Goal: Information Seeking & Learning: Learn about a topic

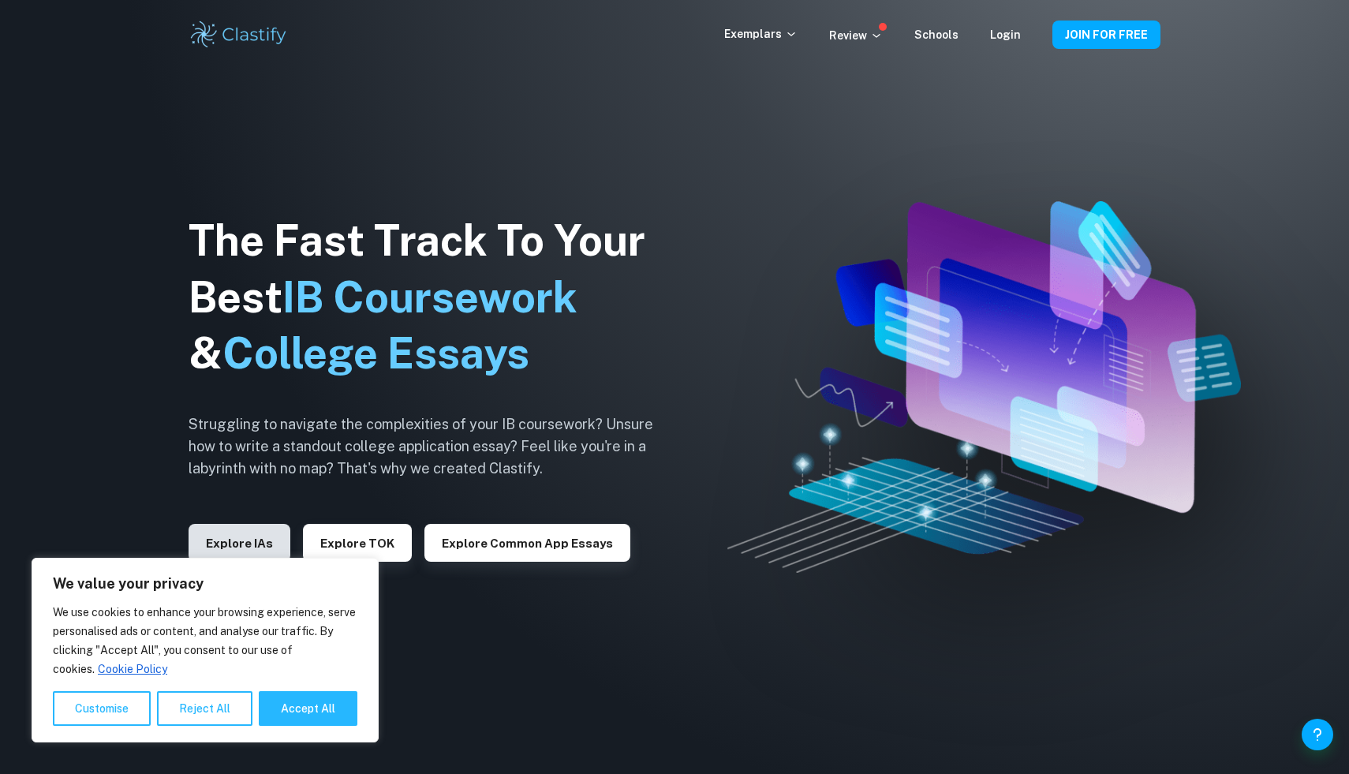
click at [259, 537] on button "Explore IAs" at bounding box center [240, 543] width 102 height 38
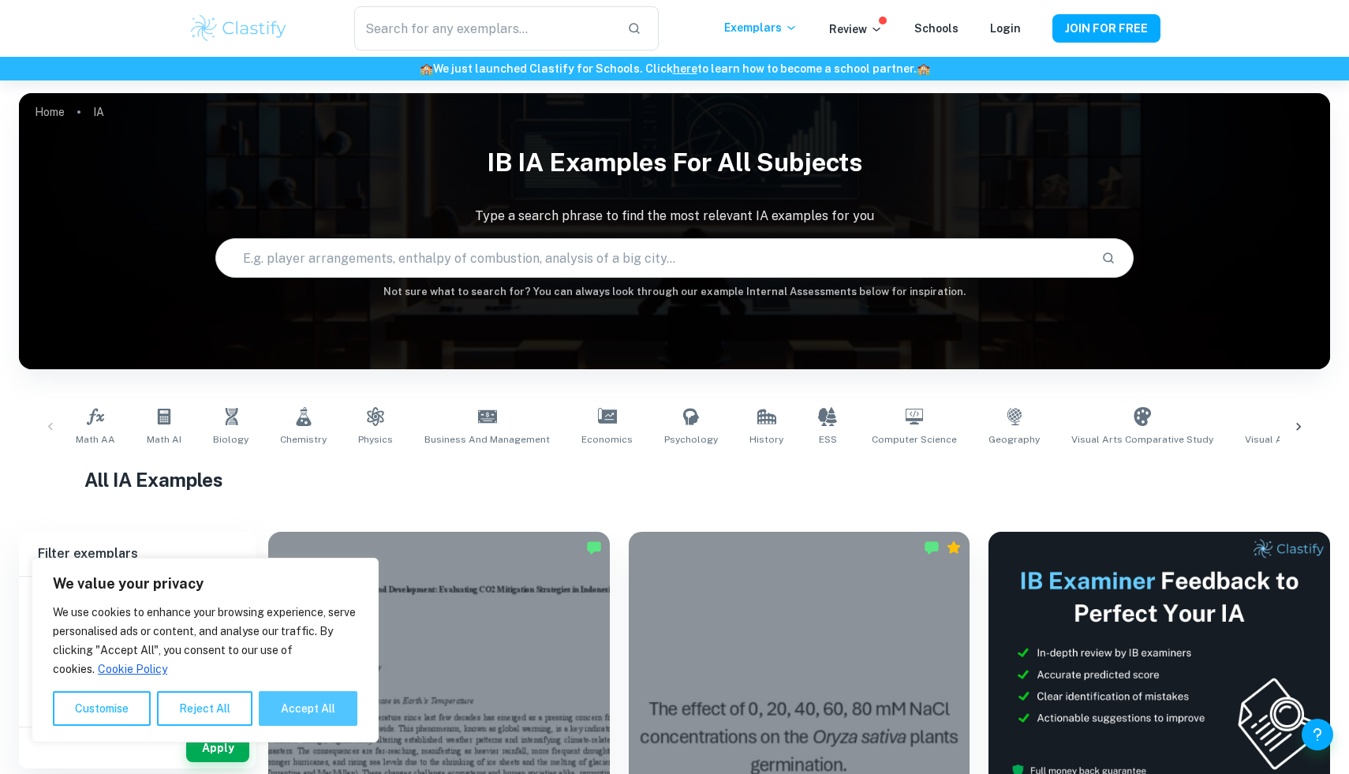
click at [338, 696] on button "Accept All" at bounding box center [308, 708] width 99 height 35
checkbox input "true"
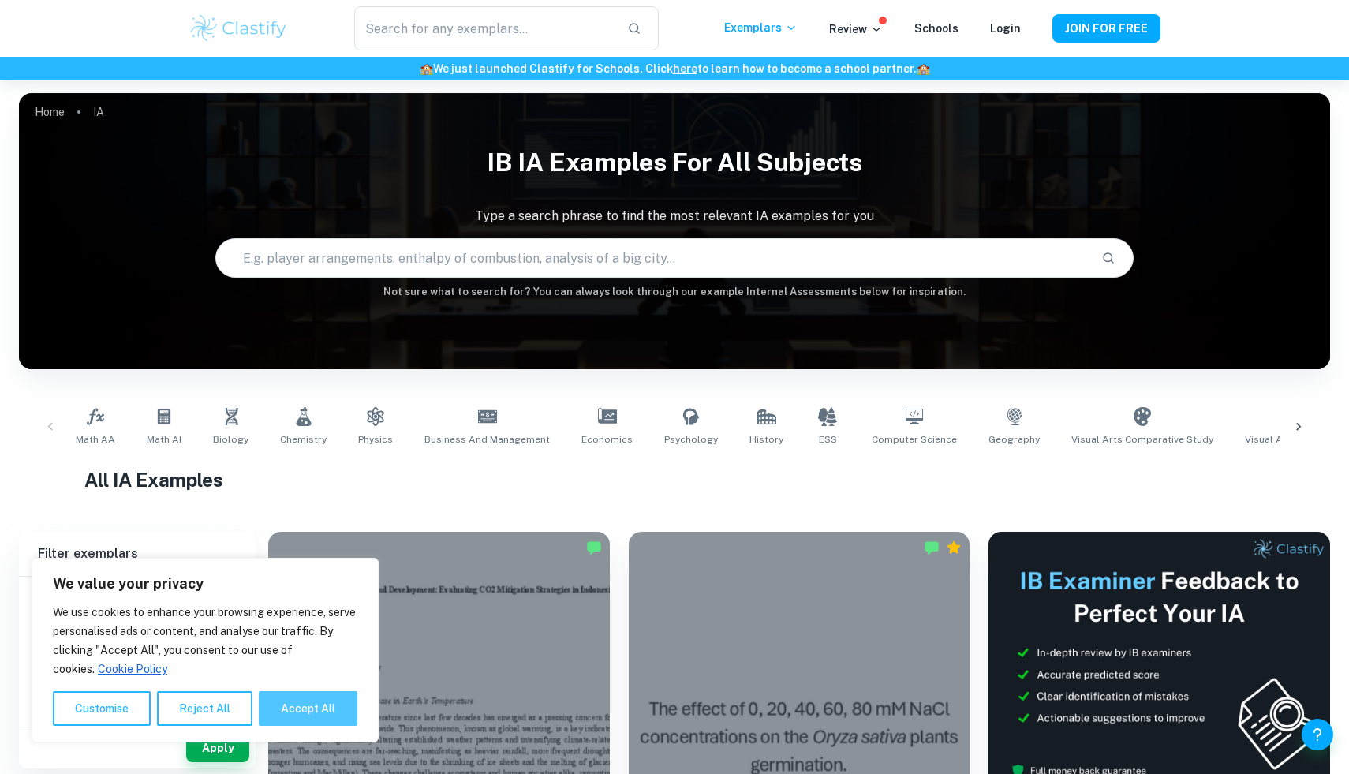
checkbox input "true"
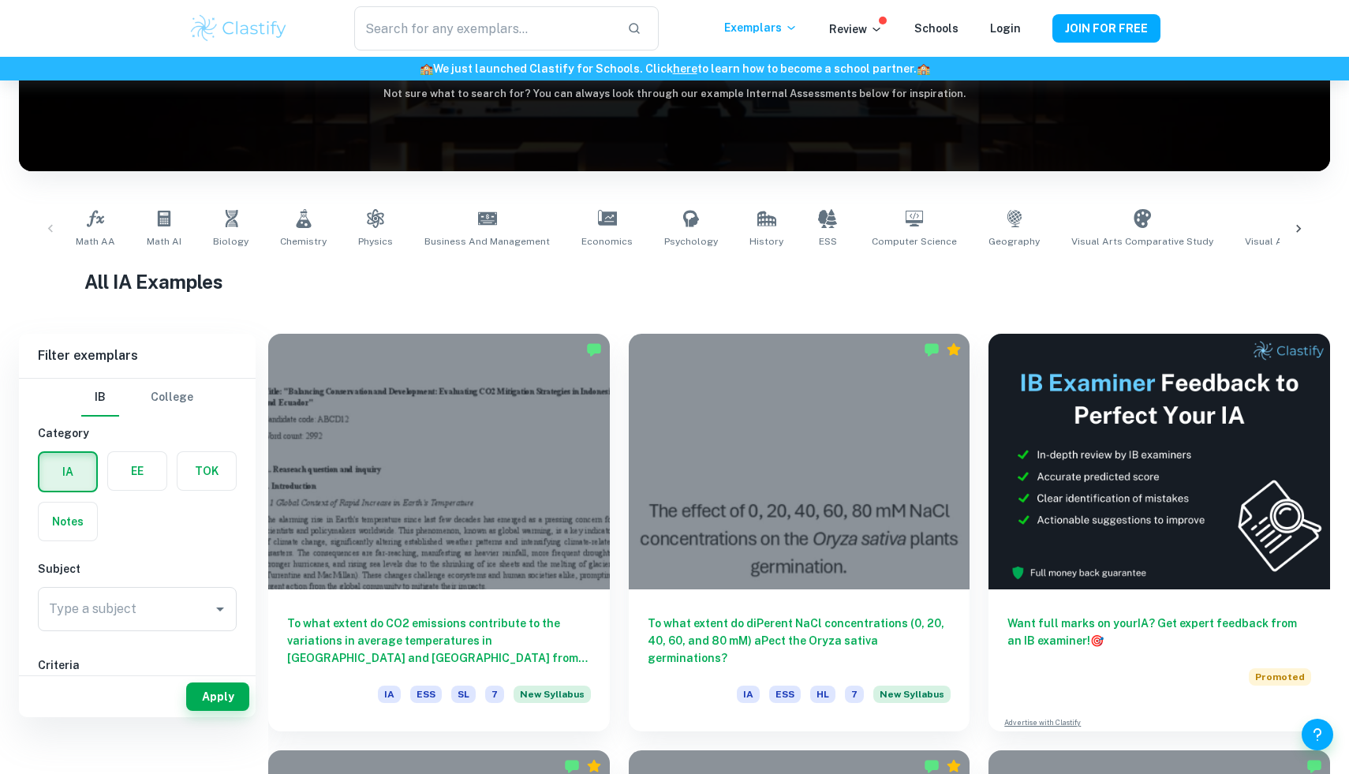
scroll to position [245, 0]
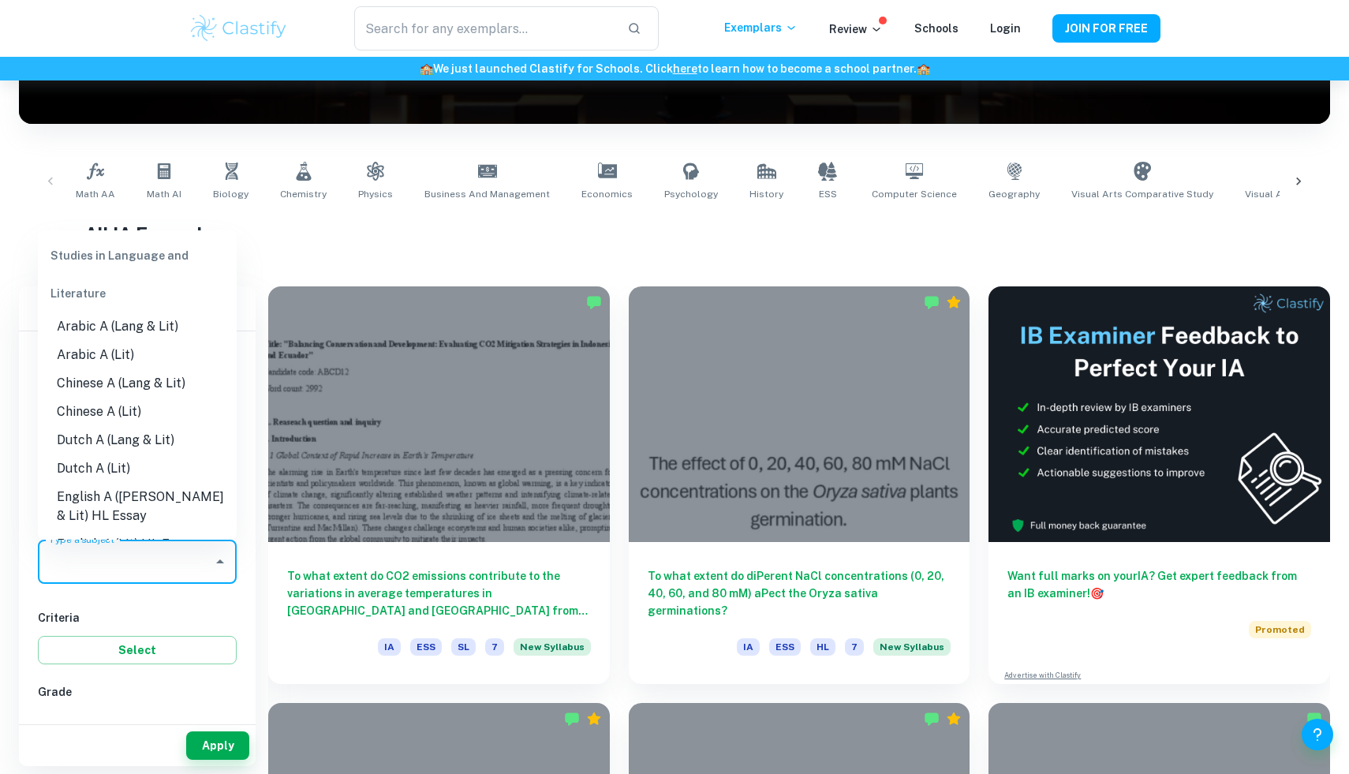
click at [148, 547] on input "Type a subject" at bounding box center [125, 562] width 161 height 30
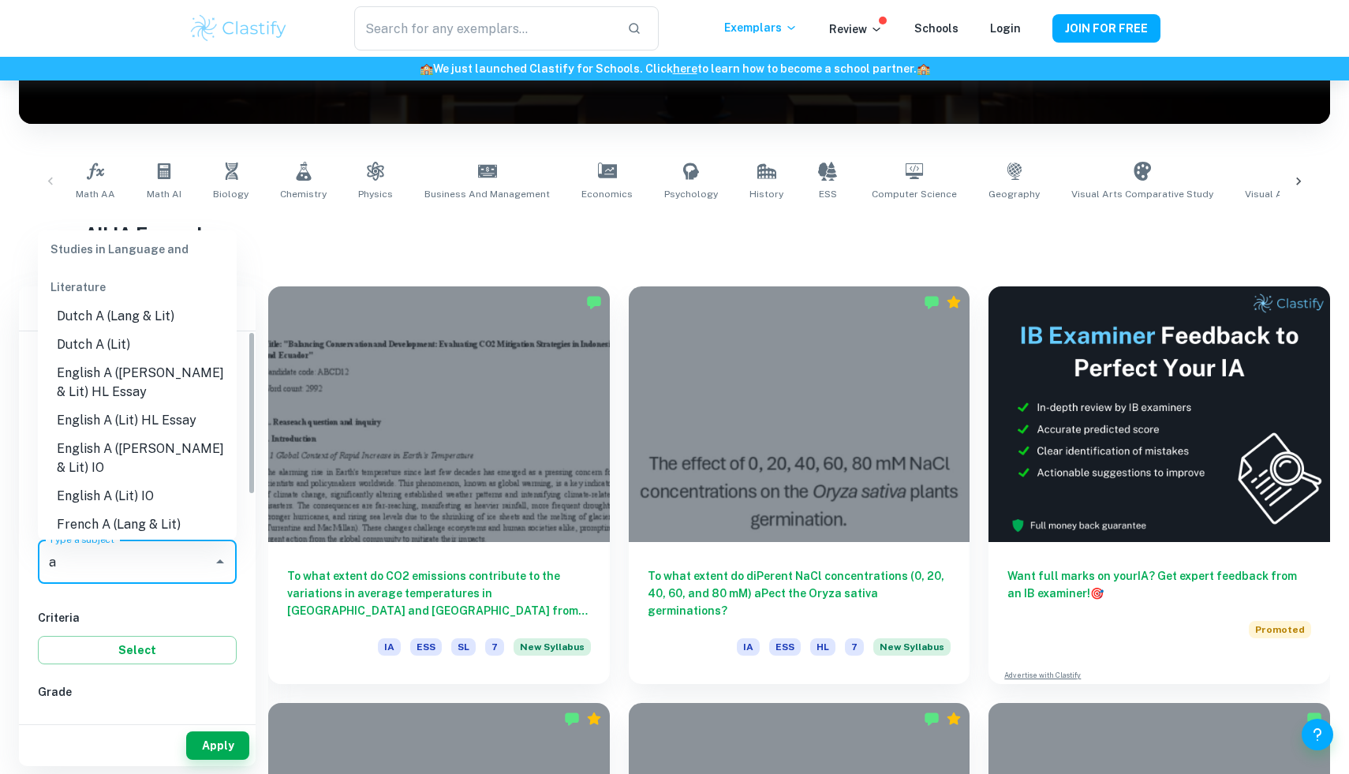
scroll to position [0, 0]
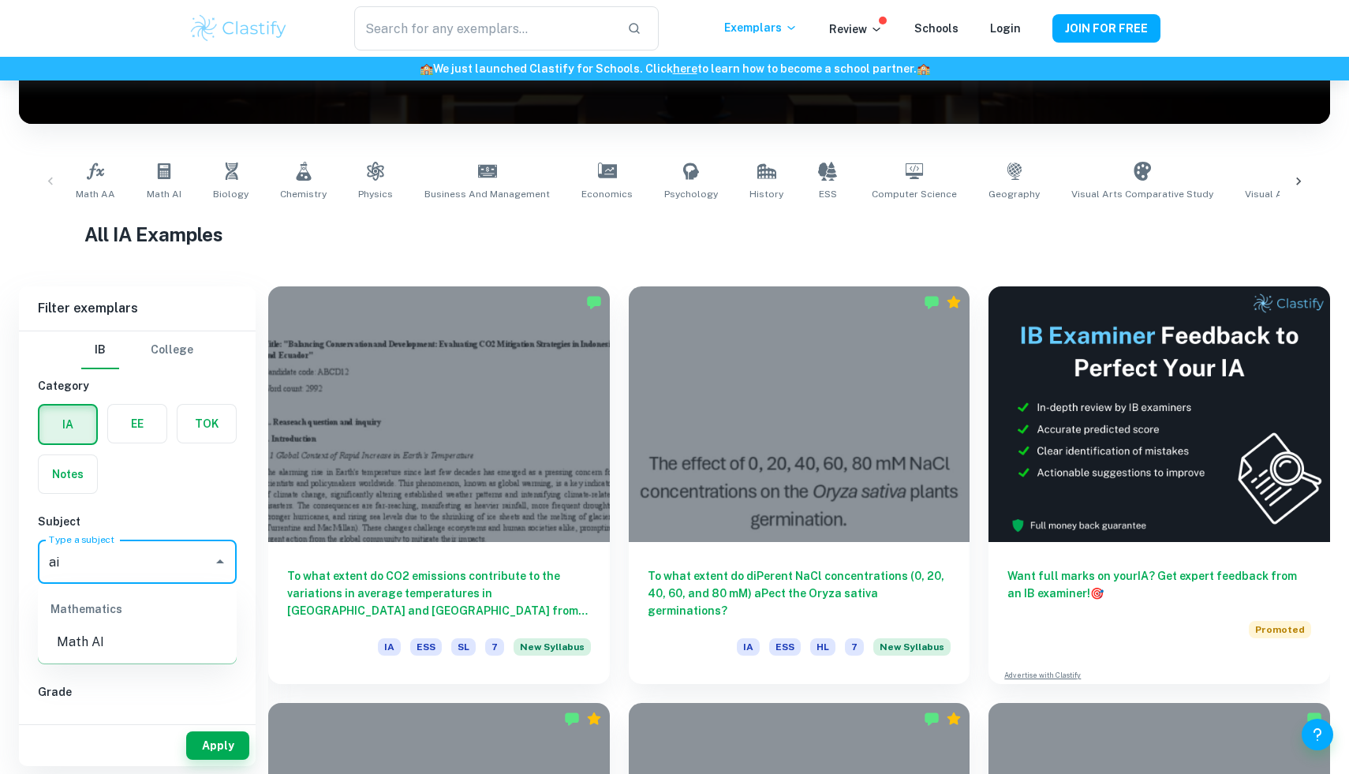
click at [138, 631] on li "Math AI" at bounding box center [137, 642] width 199 height 28
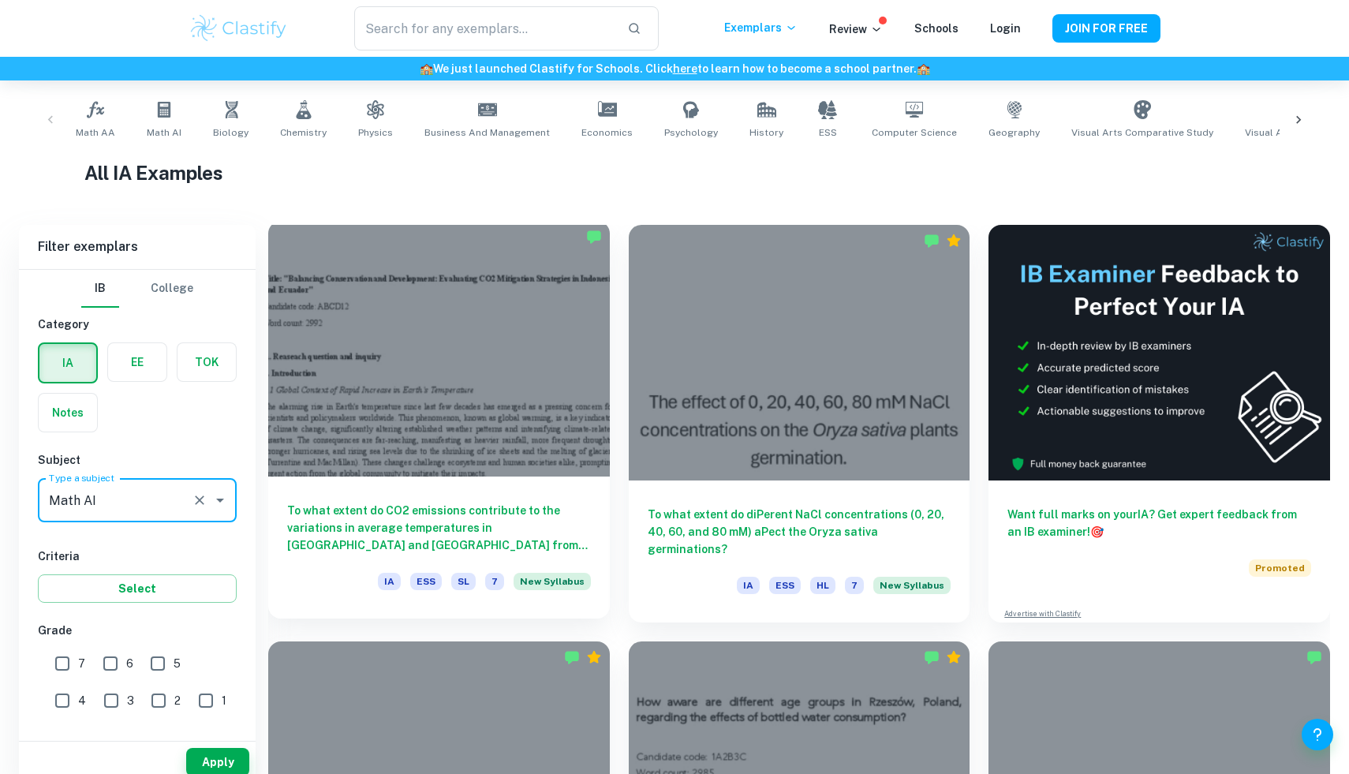
scroll to position [324, 0]
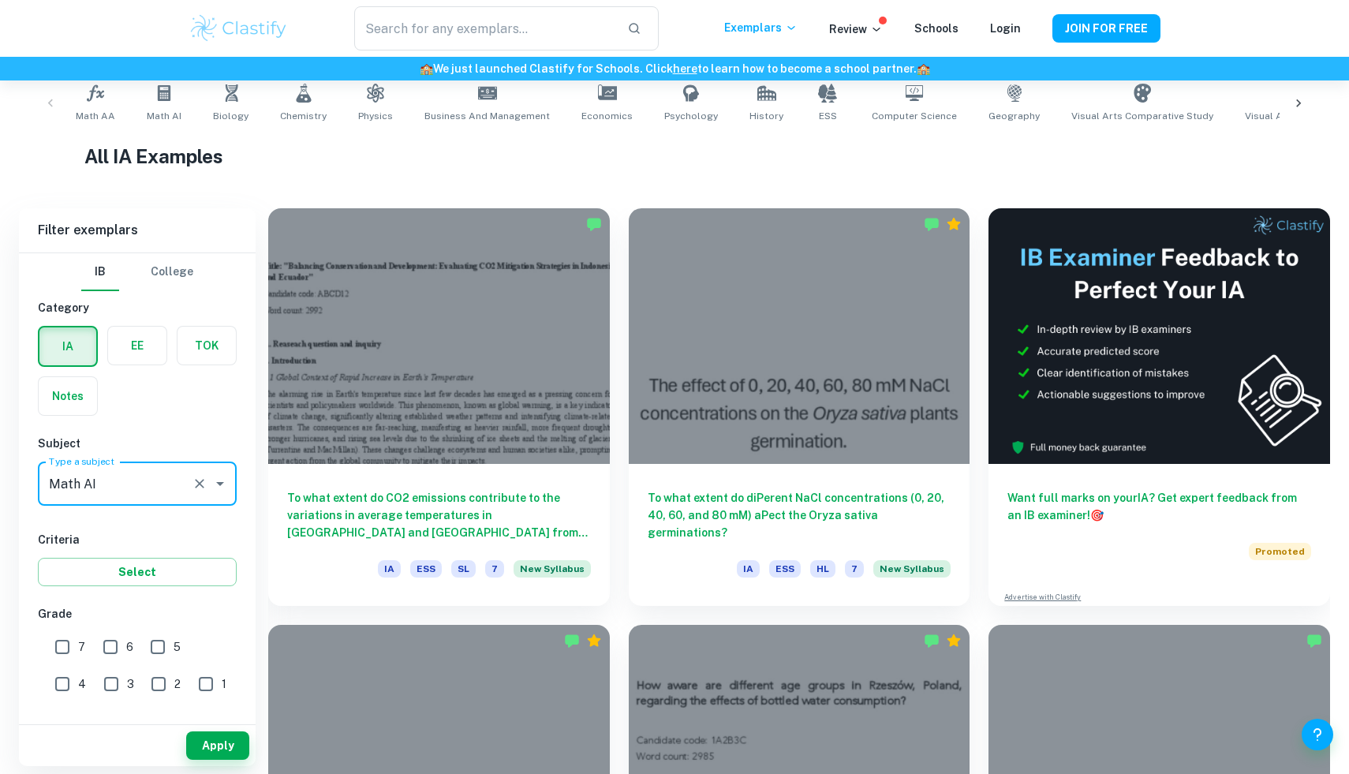
type input "Math AI"
click at [65, 646] on input "7" at bounding box center [63, 647] width 32 height 32
checkbox input "true"
click at [187, 562] on button "Select" at bounding box center [137, 572] width 199 height 28
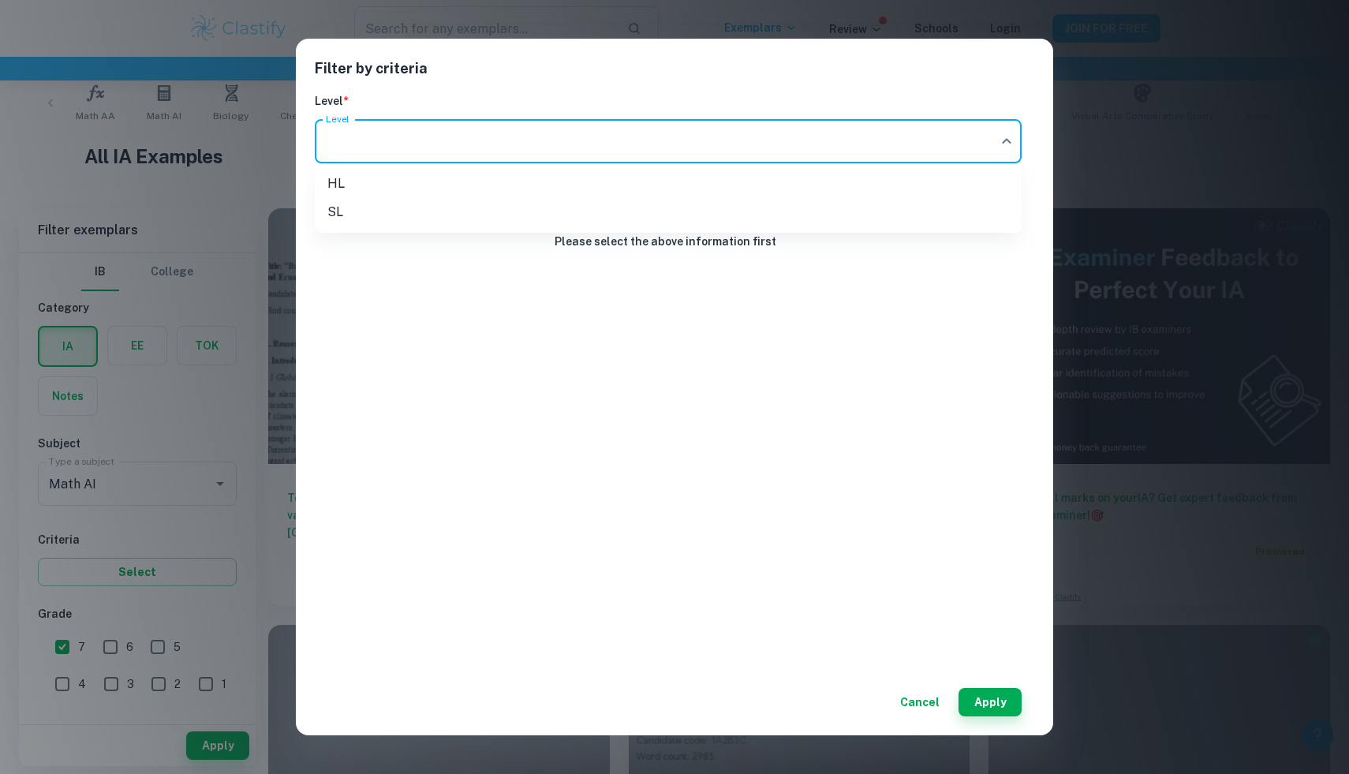
click at [859, 142] on body "We value your privacy We use cookies to enhance your browsing experience, serve…" at bounding box center [674, 144] width 1349 height 774
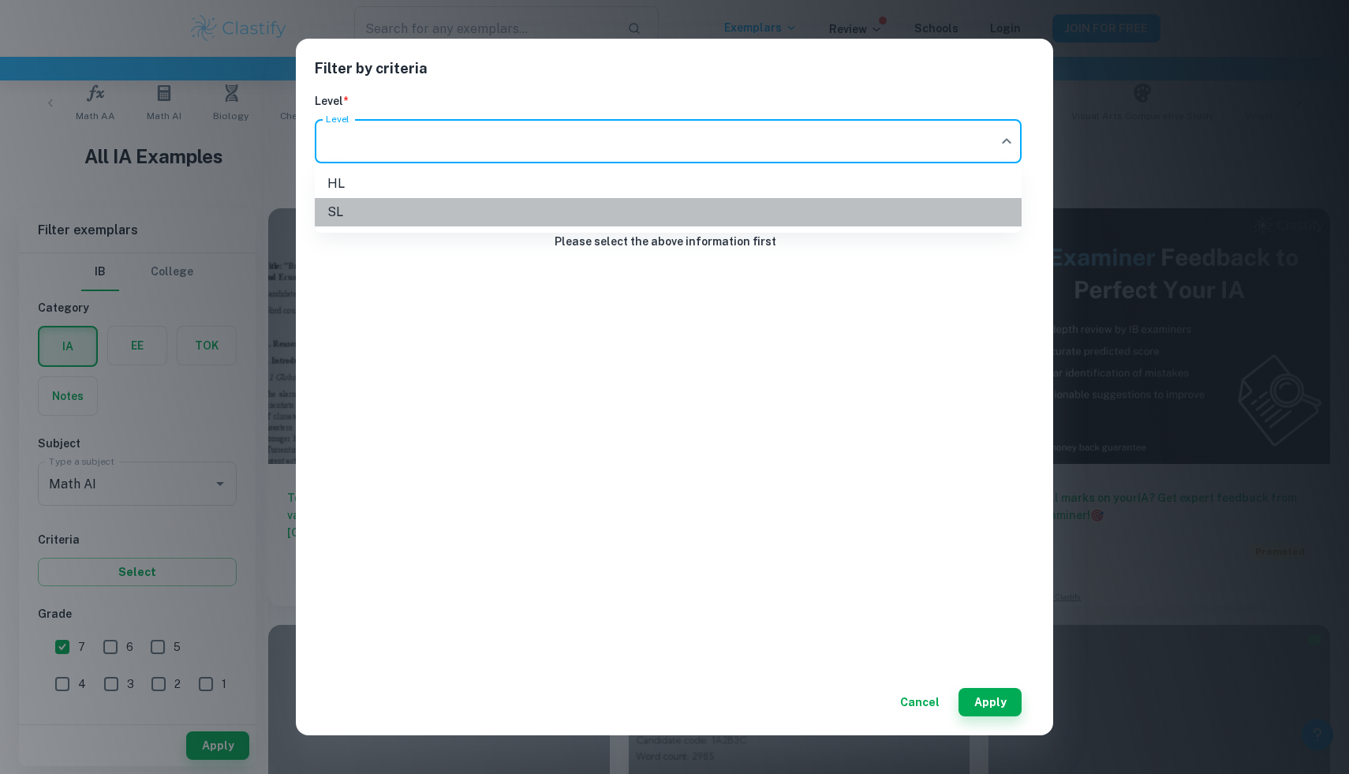
click at [615, 211] on li "SL" at bounding box center [668, 212] width 707 height 28
type input "SL"
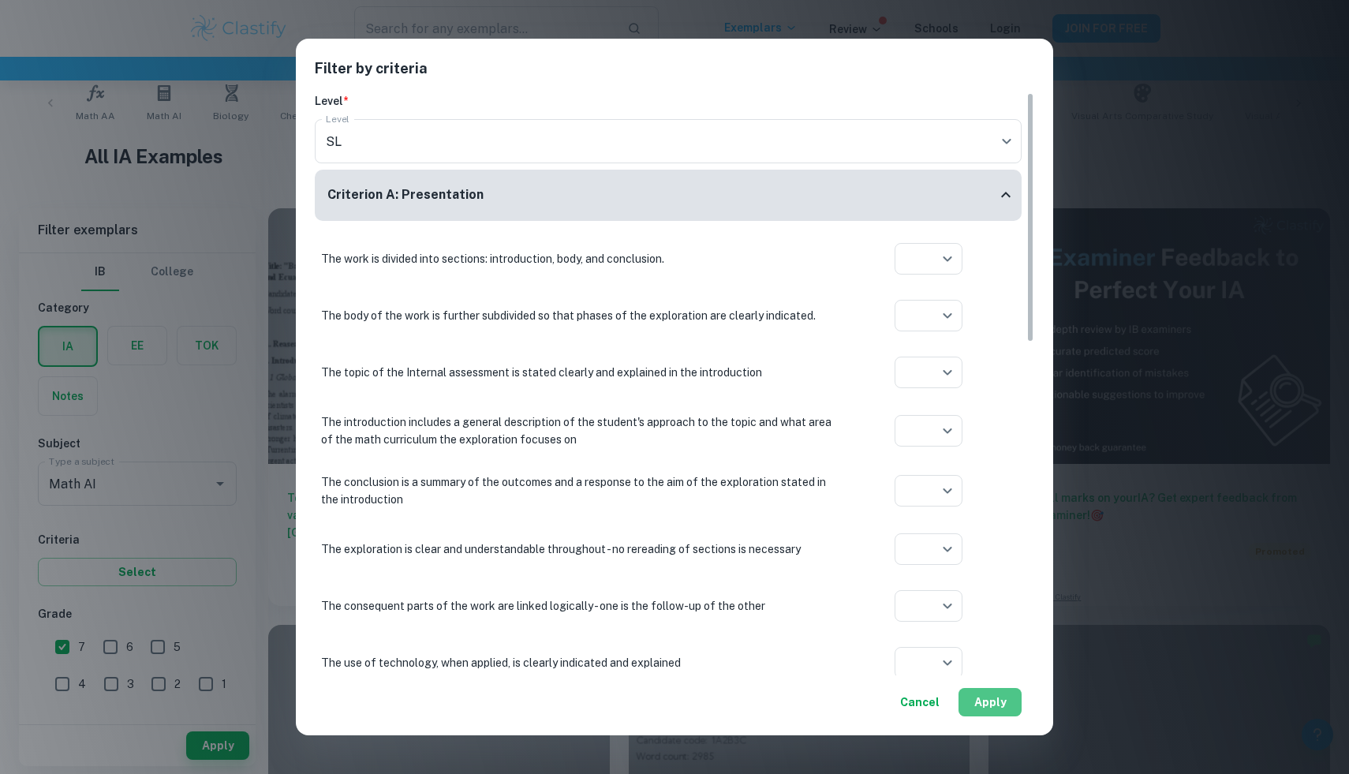
click at [992, 702] on button "Apply" at bounding box center [990, 702] width 63 height 28
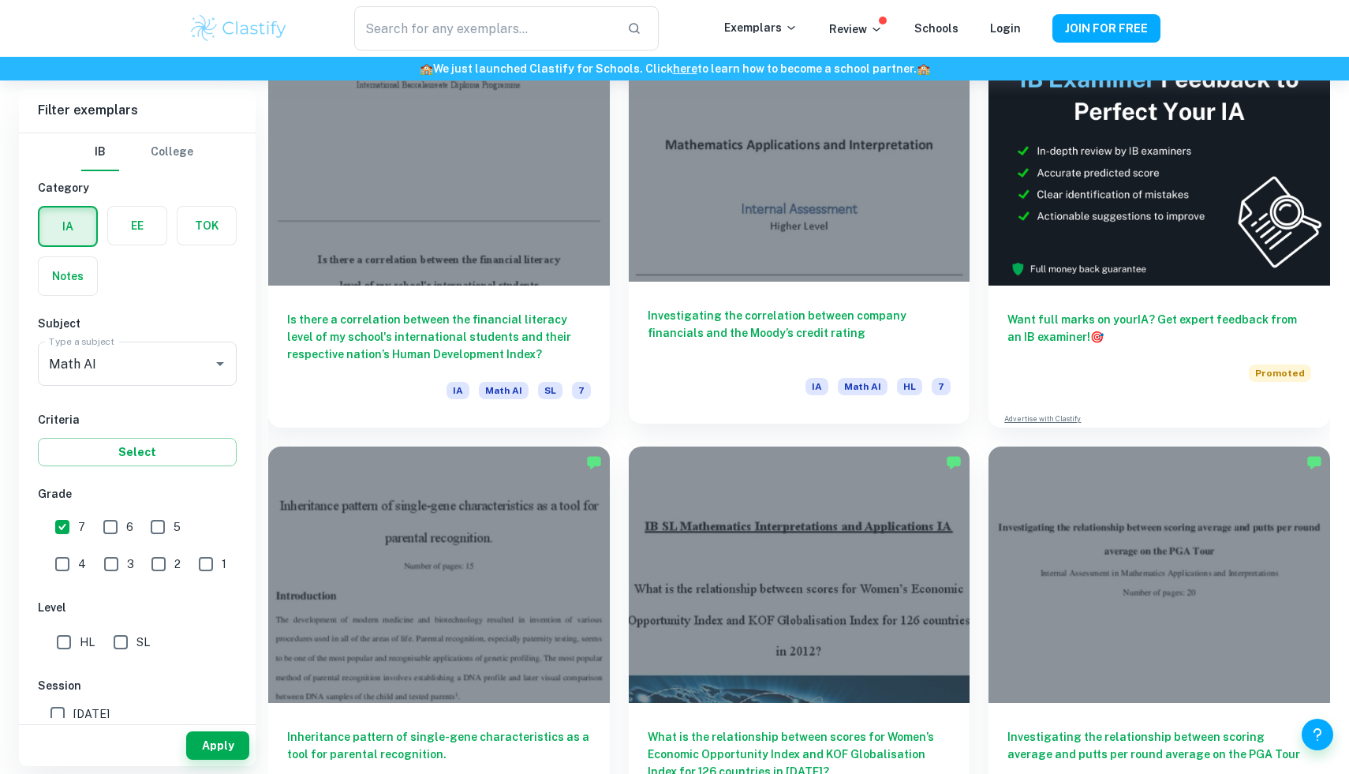
scroll to position [716, 0]
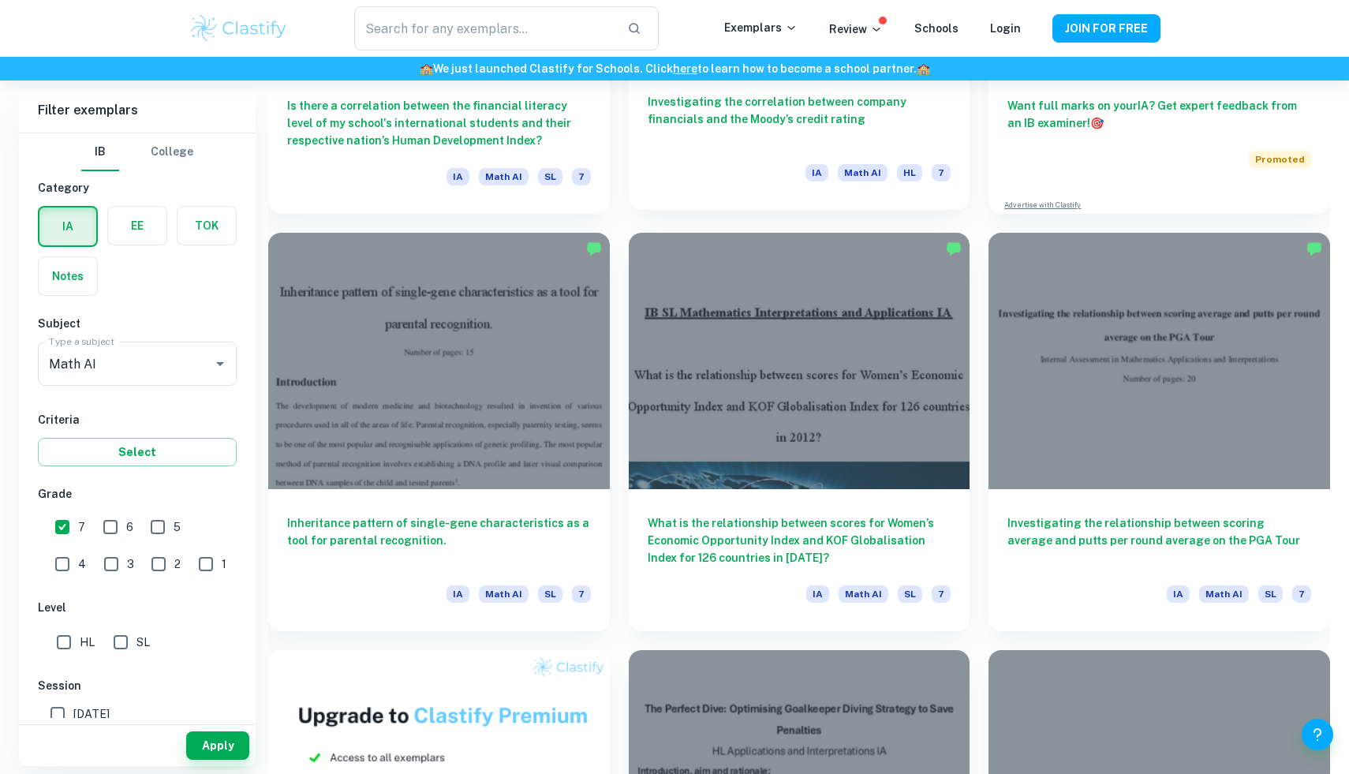
click at [724, 371] on div at bounding box center [800, 361] width 342 height 256
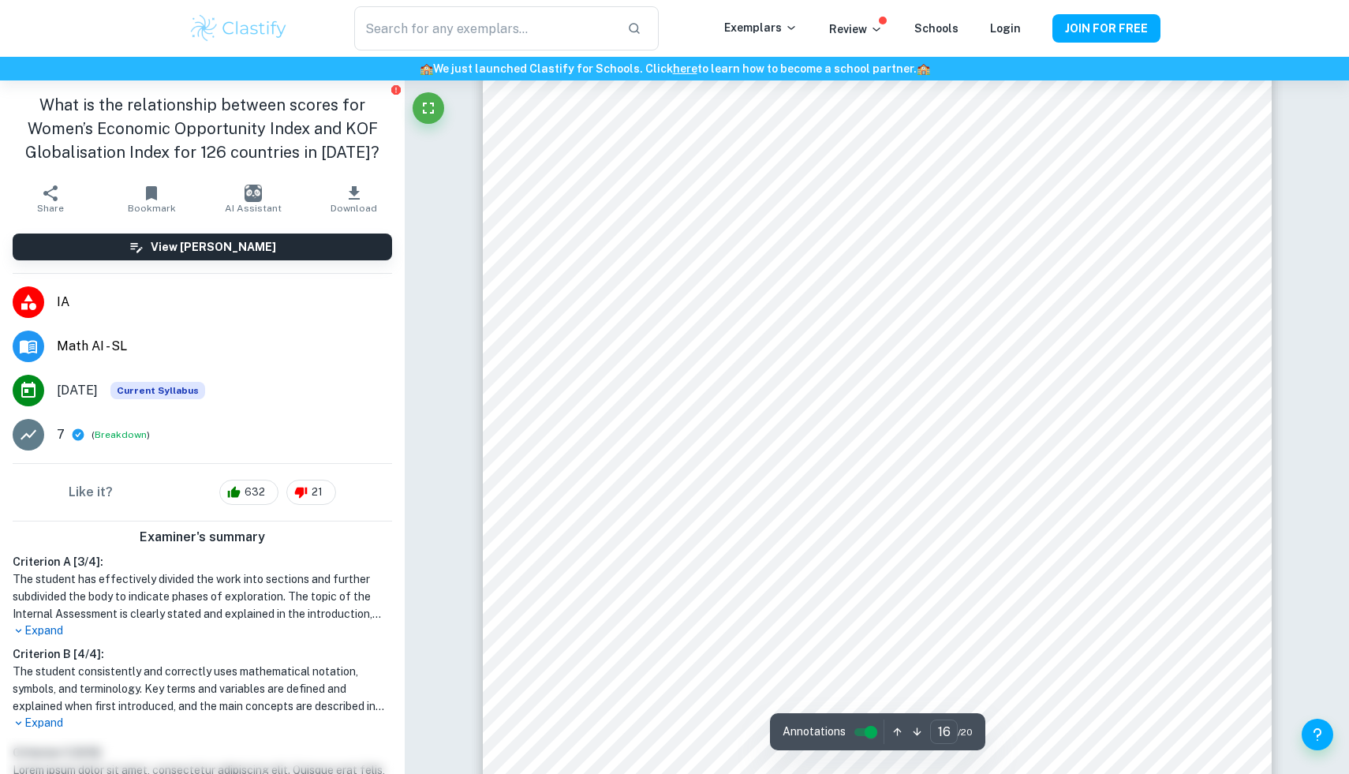
scroll to position [17474, 0]
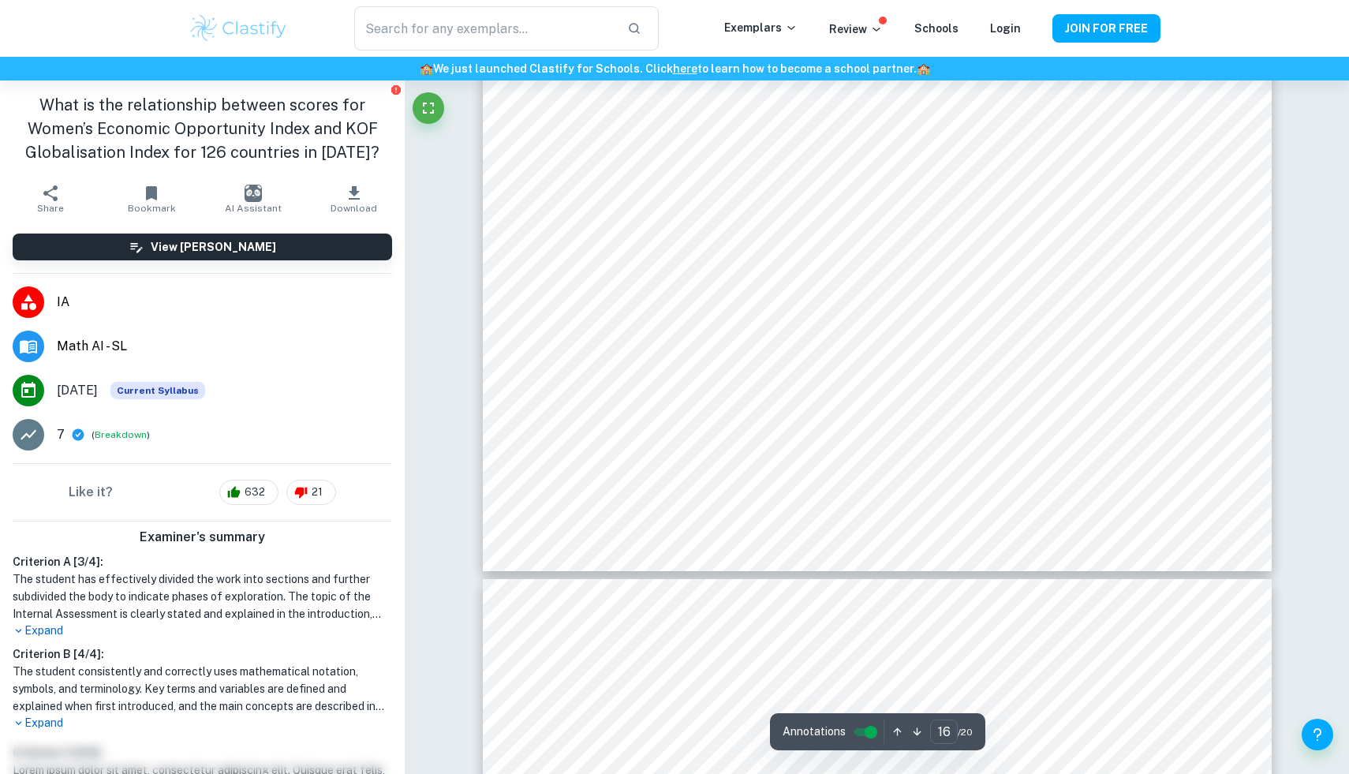
type input "17"
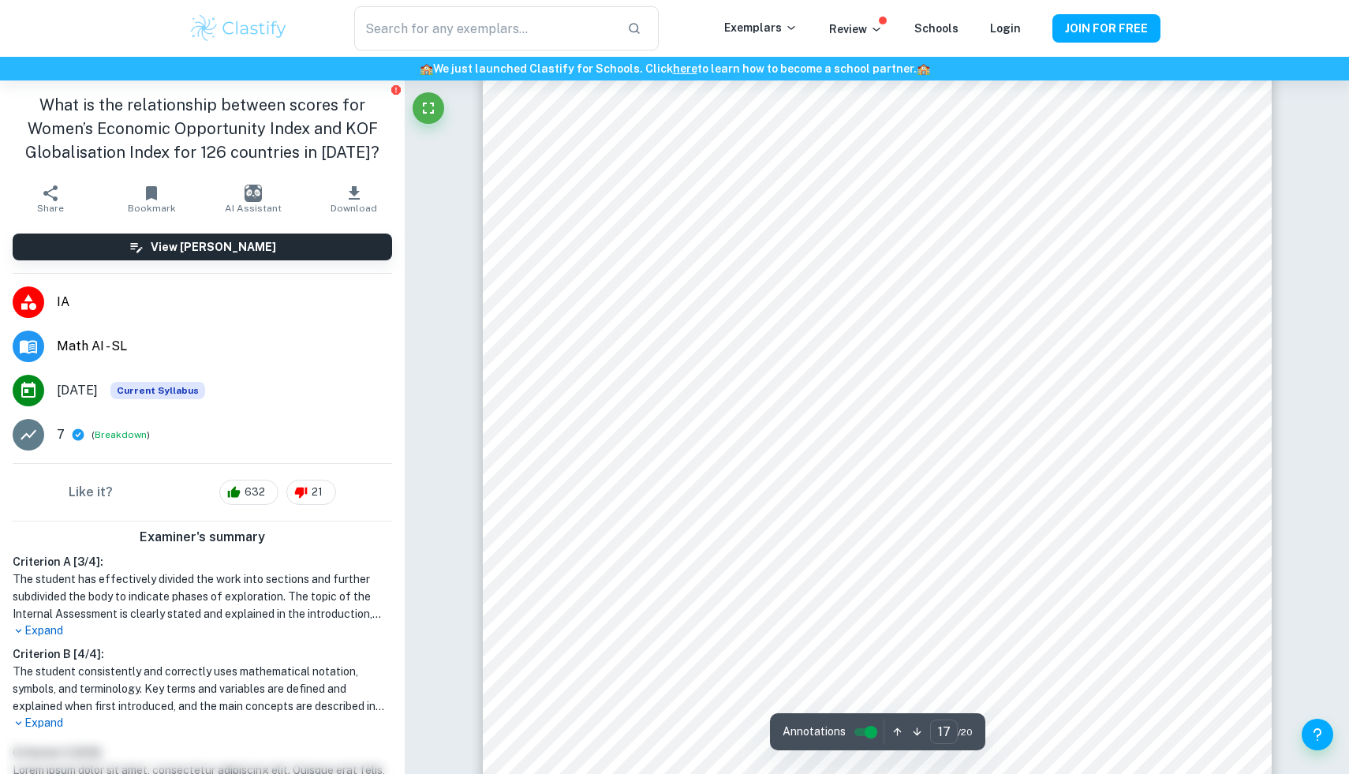
scroll to position [19209, 0]
